Goal: Task Accomplishment & Management: Use online tool/utility

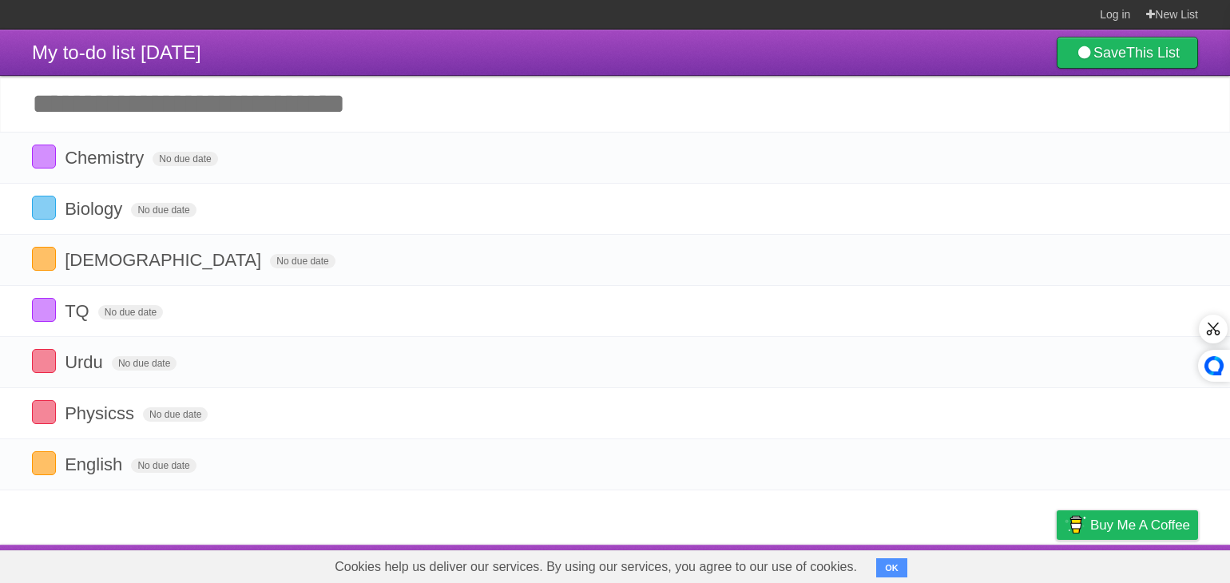
click at [200, 93] on input "Add another task" at bounding box center [615, 104] width 1230 height 56
type input "*"
type input "*********"
click input "*********" at bounding box center [0, 0] width 0 height 0
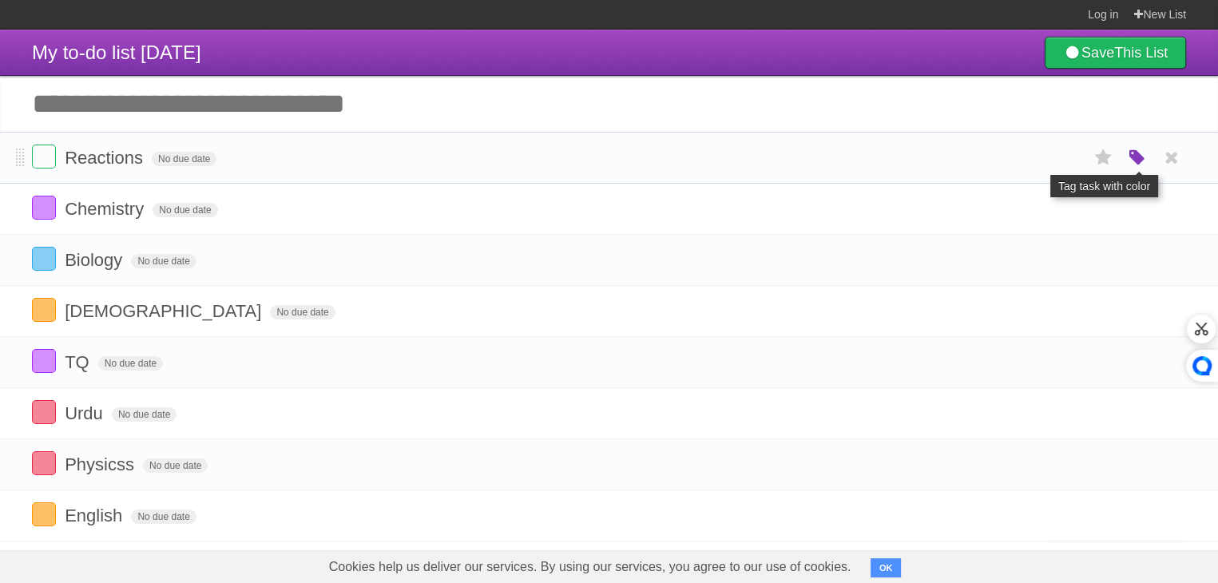
click at [1133, 153] on icon "button" at bounding box center [1137, 158] width 22 height 21
click at [1048, 156] on label "Purple" at bounding box center [1046, 158] width 18 height 18
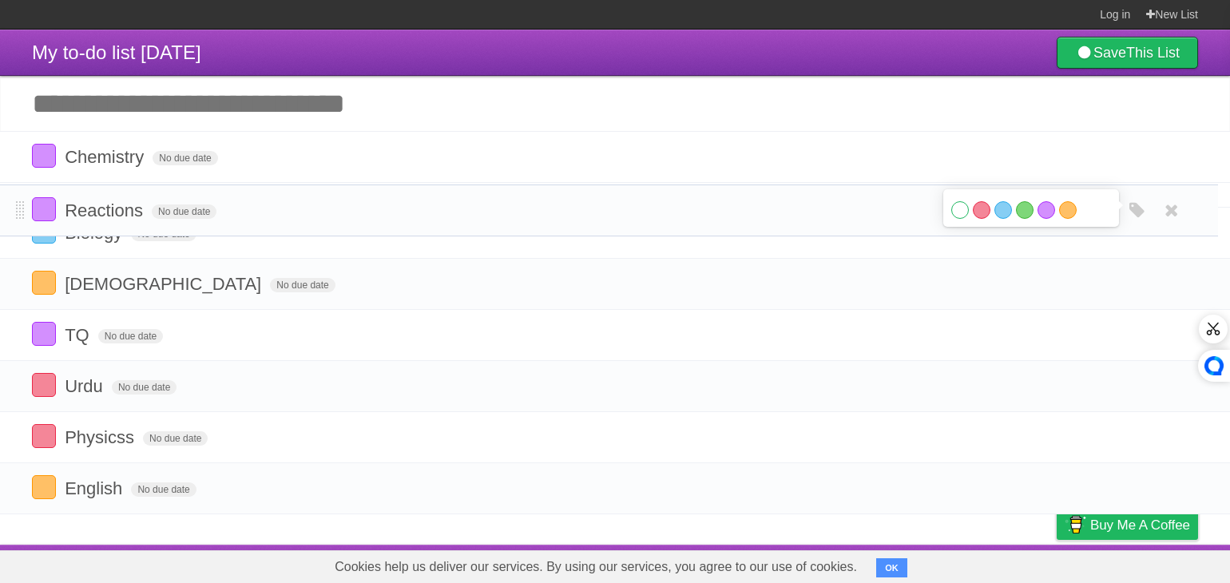
drag, startPoint x: 22, startPoint y: 161, endPoint x: 29, endPoint y: 213, distance: 52.3
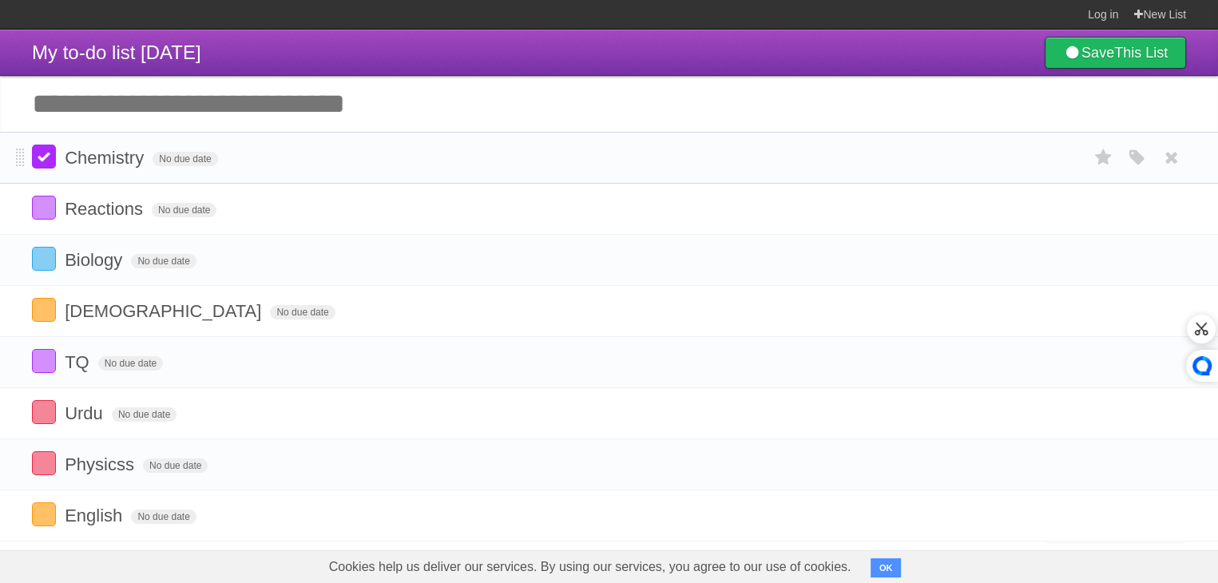
click at [43, 156] on label at bounding box center [44, 157] width 24 height 24
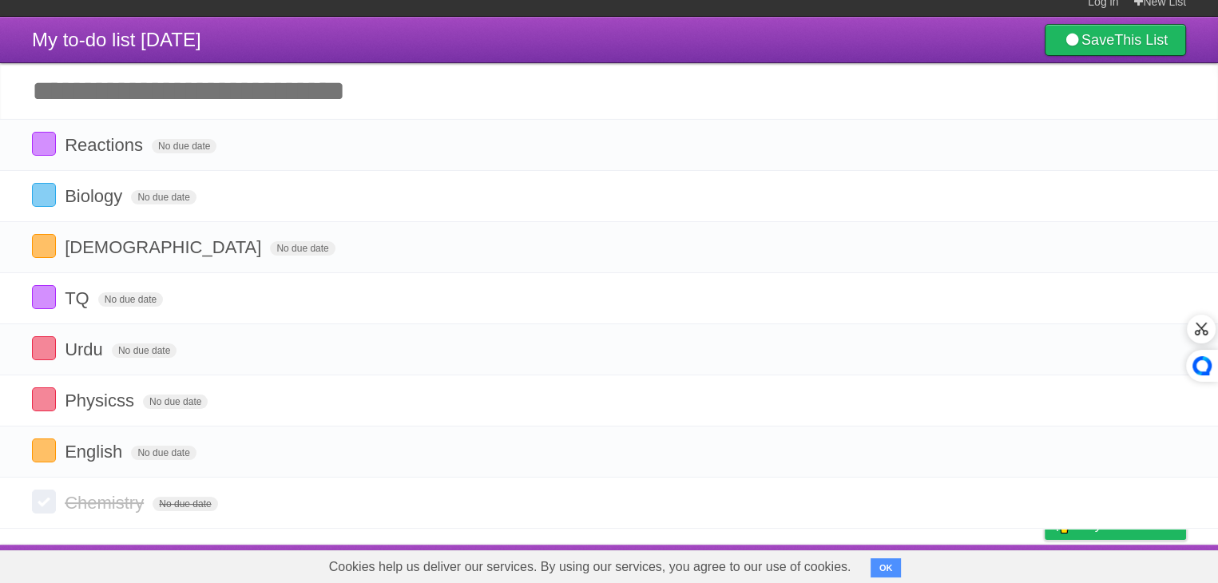
scroll to position [13, 0]
click at [22, 450] on li "English No due date White Red Blue Green Purple Orange" at bounding box center [609, 452] width 1218 height 52
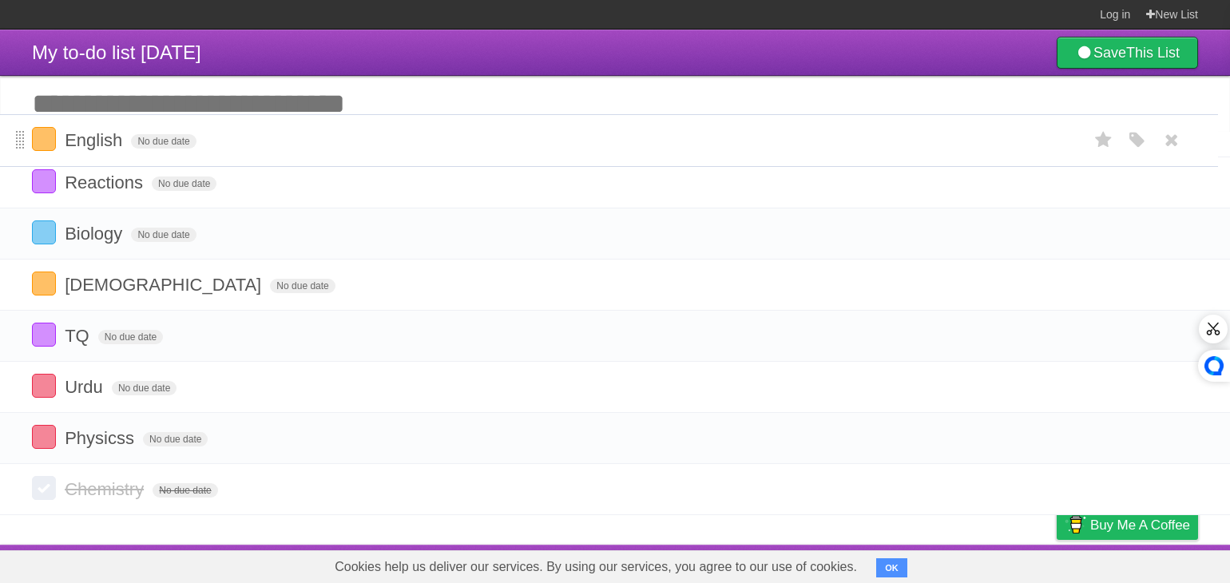
drag, startPoint x: 22, startPoint y: 450, endPoint x: 18, endPoint y: 139, distance: 310.6
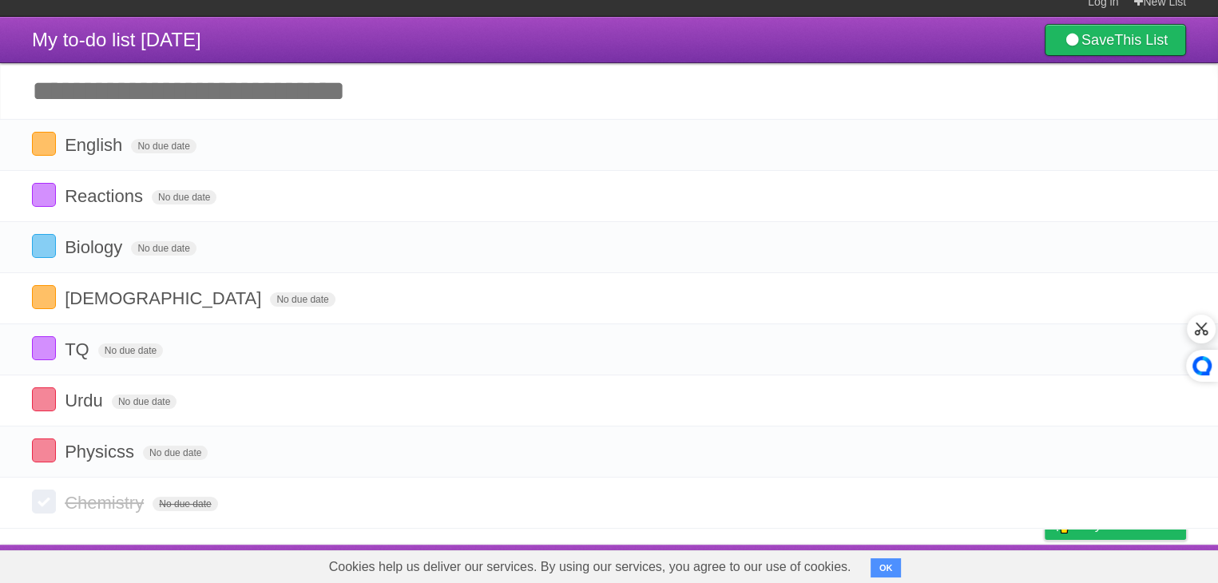
scroll to position [13, 0]
click at [43, 148] on label at bounding box center [44, 144] width 24 height 24
